Goal: Check status: Check status

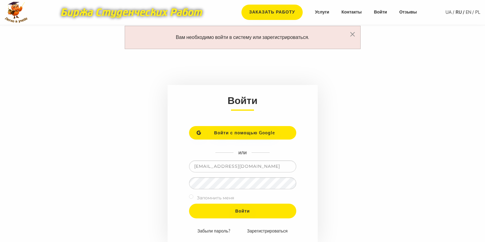
click at [191, 197] on input "checkbox" at bounding box center [191, 196] width 4 height 4
checkbox input "true"
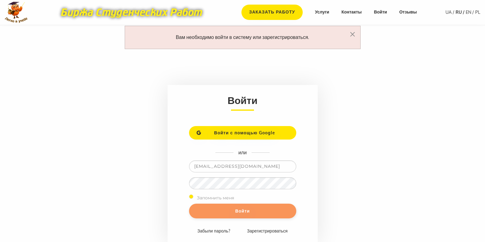
click at [218, 212] on input "Войти" at bounding box center [242, 210] width 107 height 15
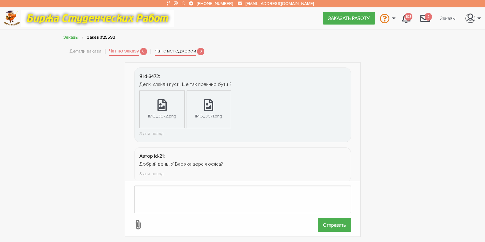
click at [185, 52] on link "Чат с менеджером" at bounding box center [175, 51] width 41 height 9
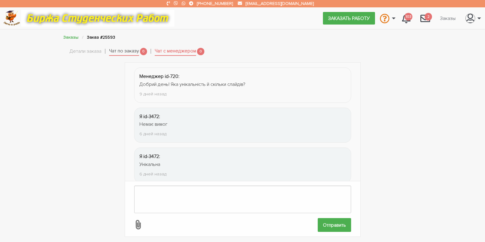
click at [120, 50] on link "Чат по заказу" at bounding box center [124, 51] width 30 height 9
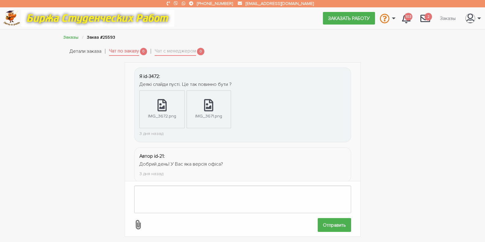
scroll to position [218, 0]
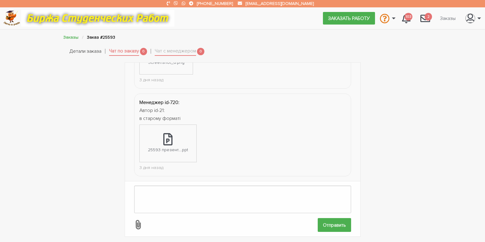
click at [94, 53] on link "Детали заказа" at bounding box center [85, 51] width 32 height 8
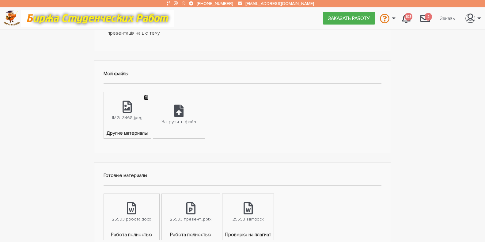
scroll to position [276, 0]
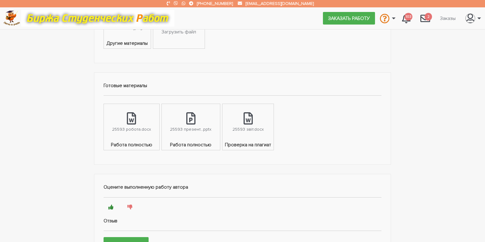
click at [137, 144] on span "Работа полностью" at bounding box center [131, 145] width 55 height 9
click at [140, 128] on div "25593 робота.docx" at bounding box center [131, 129] width 39 height 7
click at [190, 124] on icon at bounding box center [190, 118] width 9 height 12
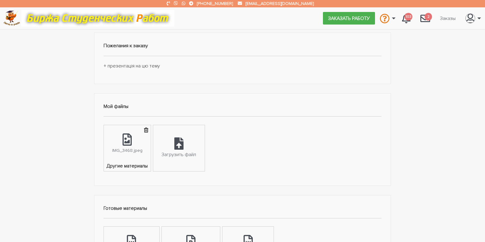
scroll to position [31, 0]
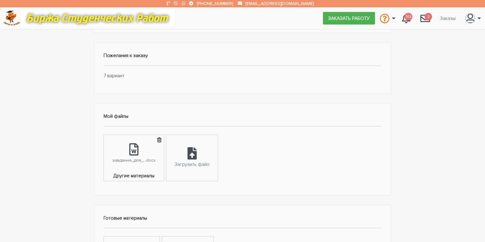
scroll to position [214, 0]
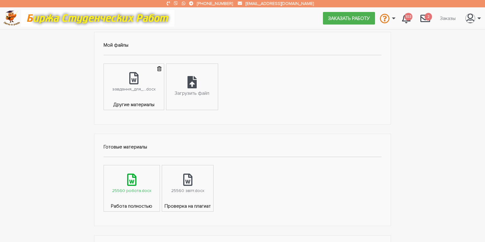
click at [129, 188] on div "25560 робота.docx" at bounding box center [131, 190] width 39 height 7
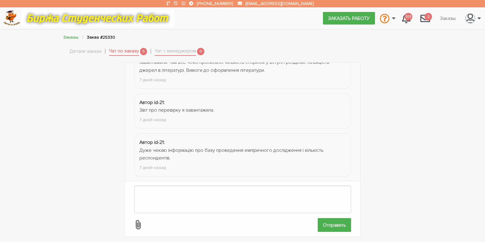
scroll to position [563, 0]
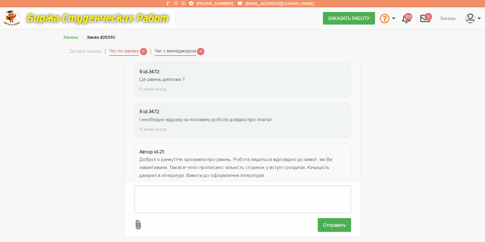
click at [180, 48] on link "Чат с менеджером" at bounding box center [175, 51] width 41 height 9
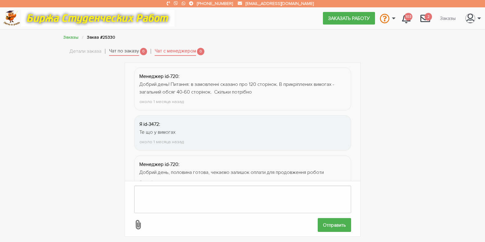
scroll to position [554, 0]
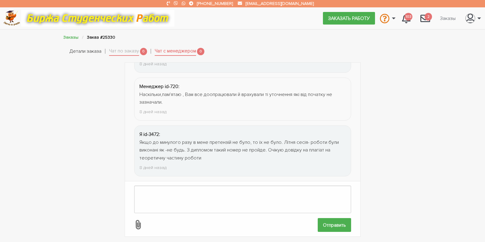
click at [97, 48] on link "Детали заказа" at bounding box center [85, 51] width 32 height 8
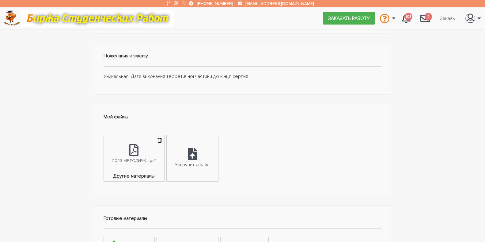
scroll to position [306, 0]
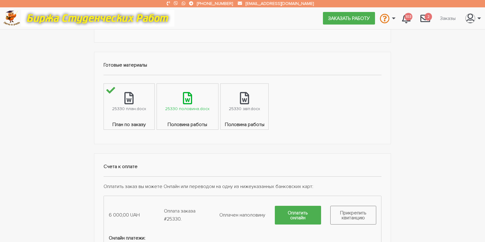
click at [187, 106] on div "25330 половина.docx" at bounding box center [187, 108] width 44 height 7
